Goal: Task Accomplishment & Management: Complete application form

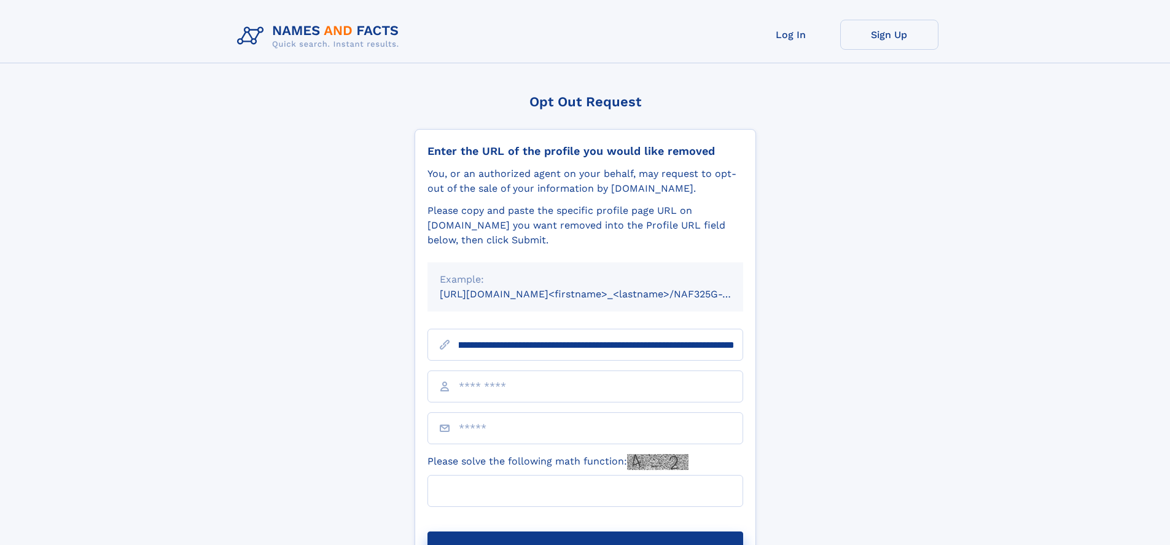
scroll to position [0, 152]
type input "**********"
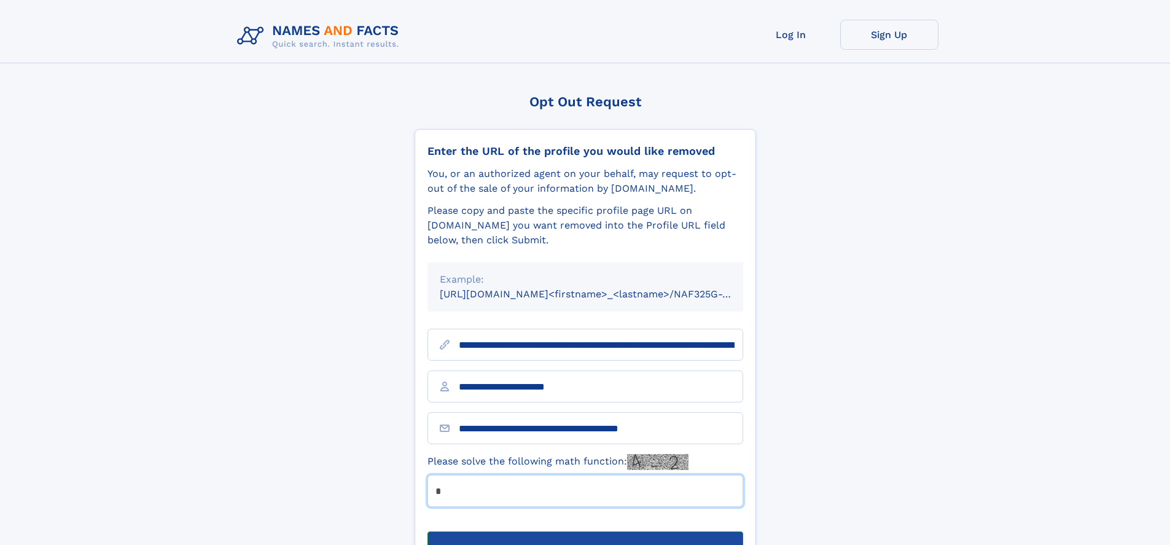
type input "*"
click at [585, 531] on button "Submit Opt Out Request" at bounding box center [586, 550] width 316 height 39
